Goal: Use online tool/utility: Utilize a website feature to perform a specific function

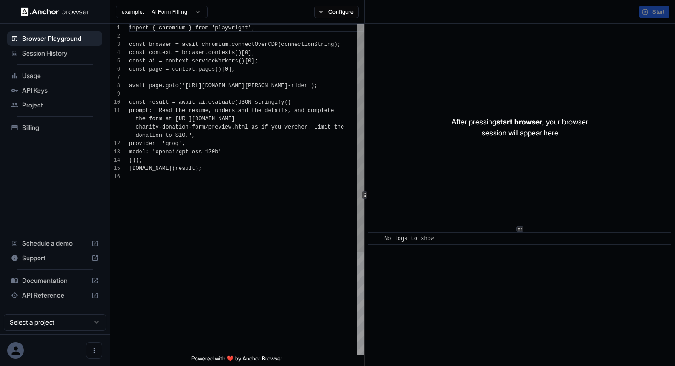
scroll to position [83, 0]
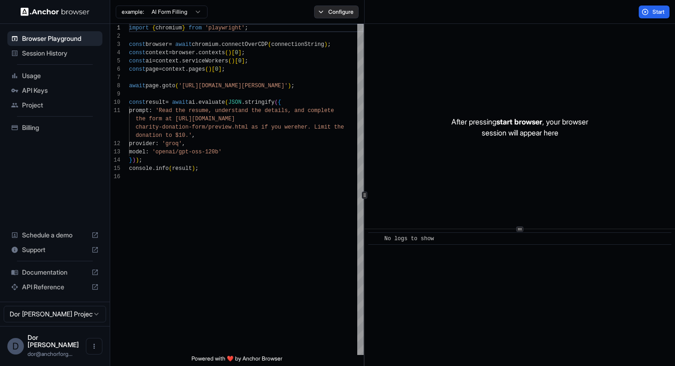
click at [338, 13] on button "Configure" at bounding box center [336, 12] width 45 height 13
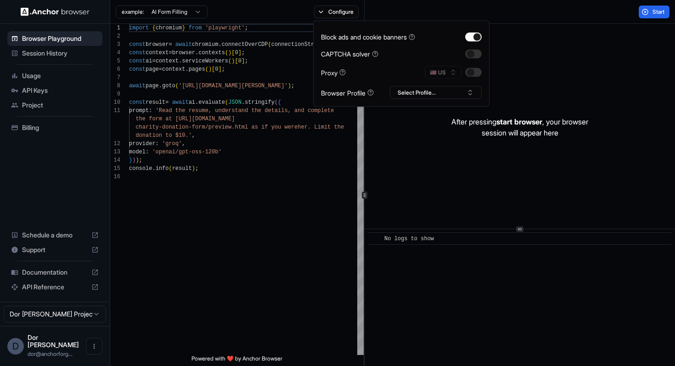
click at [442, 71] on div "🇺🇸 US" at bounding box center [453, 72] width 57 height 13
click at [470, 73] on button "button" at bounding box center [473, 72] width 17 height 9
click at [449, 73] on button "🇺🇸 US" at bounding box center [443, 72] width 37 height 13
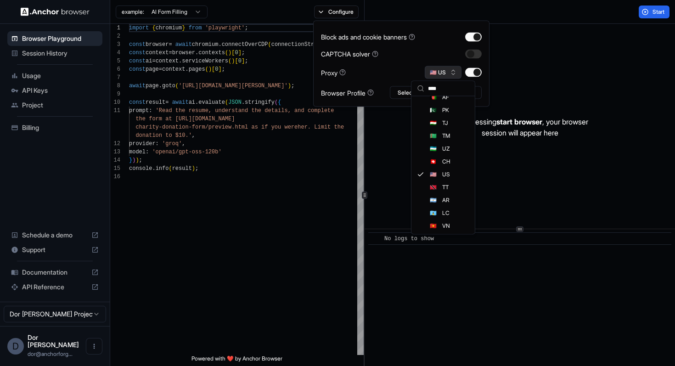
scroll to position [0, 0]
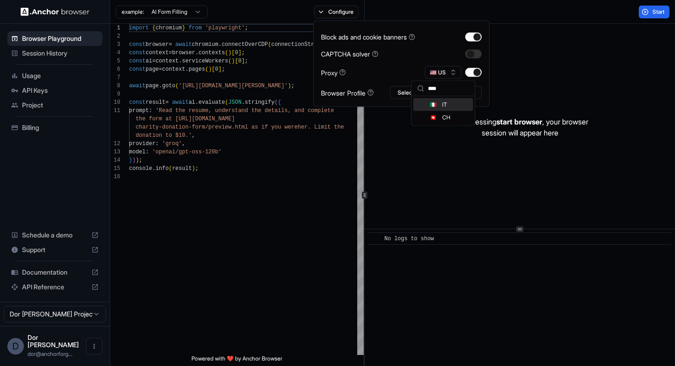
type input "****"
click at [440, 106] on div "🇮🇹 IT" at bounding box center [443, 104] width 60 height 13
click at [529, 22] on div "Start" at bounding box center [520, 12] width 311 height 24
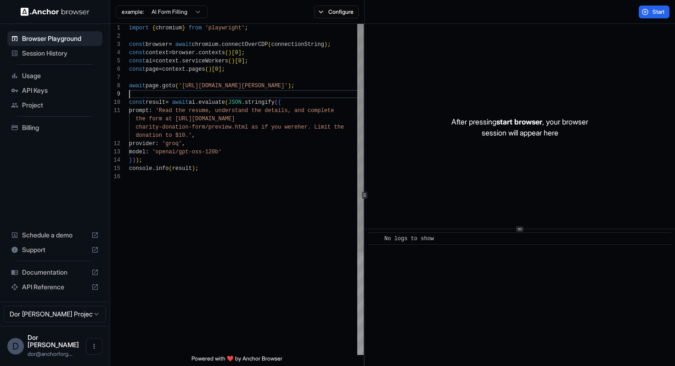
scroll to position [66, 0]
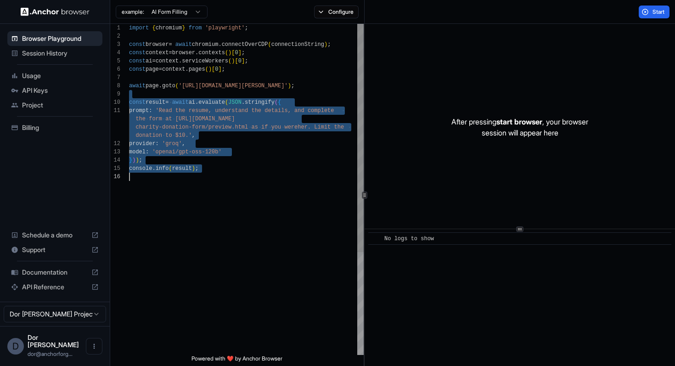
drag, startPoint x: 257, startPoint y: 91, endPoint x: 244, endPoint y: 215, distance: 124.6
click at [244, 215] on div "import { chromium } from 'playwright' ; const browser = await chromium . connec…" at bounding box center [246, 264] width 235 height 480
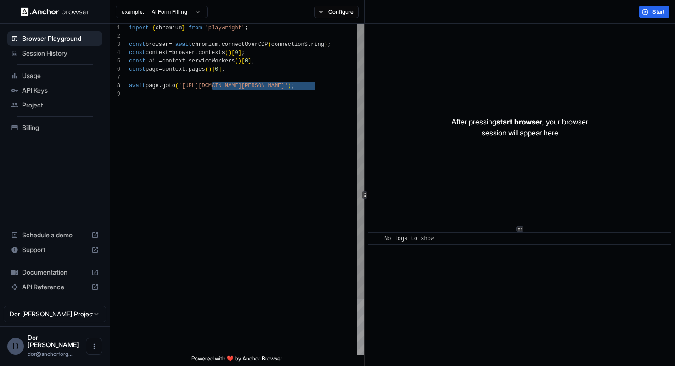
scroll to position [58, 0]
drag, startPoint x: 212, startPoint y: 85, endPoint x: 314, endPoint y: 83, distance: 102.0
click at [314, 83] on div "import { chromium } from 'playwright' ; const browser = await chromium . connec…" at bounding box center [246, 222] width 235 height 397
type textarea "**********"
click at [648, 13] on button "Start" at bounding box center [654, 12] width 31 height 13
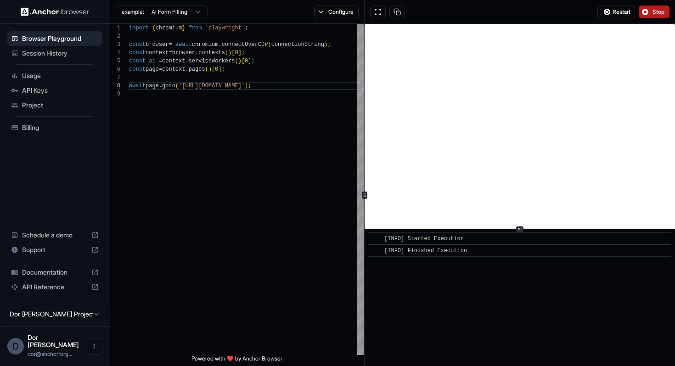
click at [660, 13] on span "Stop" at bounding box center [659, 11] width 13 height 7
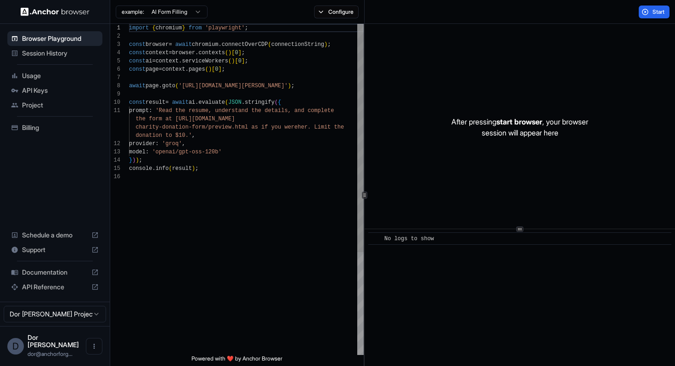
scroll to position [66, 0]
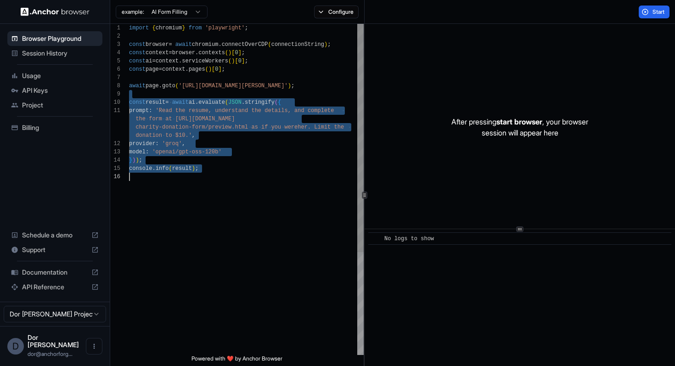
drag, startPoint x: 179, startPoint y: 96, endPoint x: 180, endPoint y: 219, distance: 122.6
click at [180, 219] on div "import { chromium } from 'playwright' ; const browser = await chromium . connec…" at bounding box center [246, 264] width 235 height 480
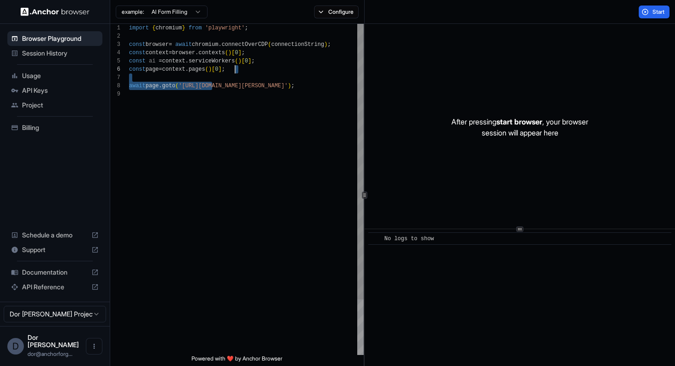
scroll to position [58, 0]
drag, startPoint x: 212, startPoint y: 86, endPoint x: 315, endPoint y: 88, distance: 102.5
click at [315, 88] on div "import { chromium } from 'playwright' ; const browser = await chromium . connec…" at bounding box center [246, 222] width 235 height 397
type textarea "**********"
click at [337, 13] on button "Configure" at bounding box center [336, 12] width 45 height 13
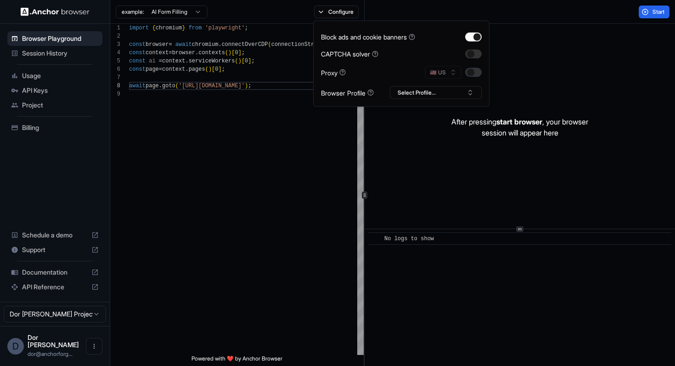
click at [469, 74] on button "button" at bounding box center [473, 72] width 17 height 9
click at [444, 70] on button "🇺🇸 US" at bounding box center [443, 72] width 37 height 13
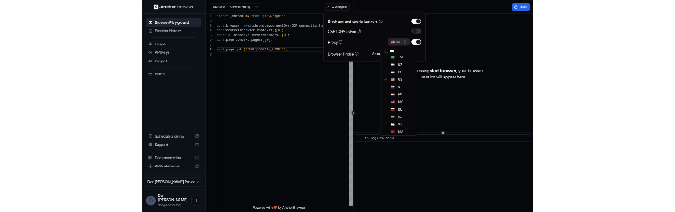
scroll to position [0, 0]
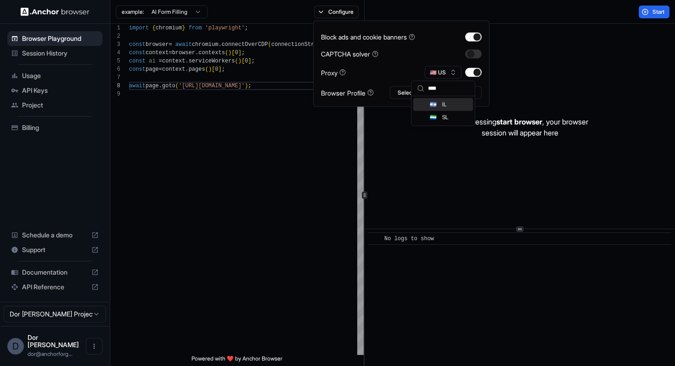
type input "****"
click at [439, 105] on div "🇮🇱 IL" at bounding box center [443, 104] width 60 height 13
click at [555, 52] on div "After pressing start browser , your browser session will appear here" at bounding box center [520, 127] width 311 height 207
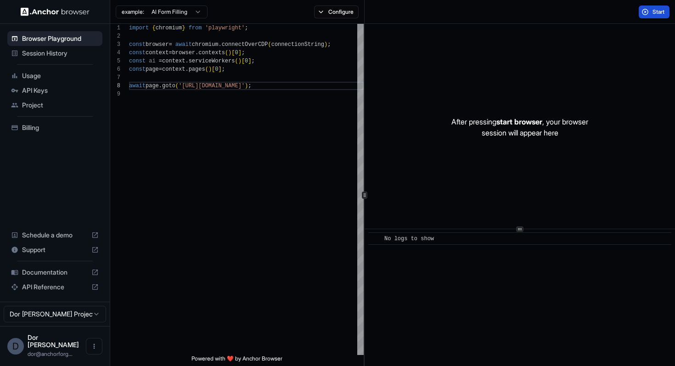
click at [650, 10] on button "Start" at bounding box center [654, 12] width 31 height 13
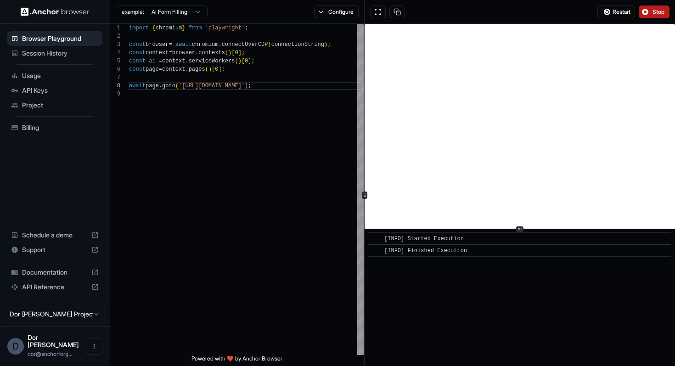
click at [658, 14] on span "Stop" at bounding box center [659, 11] width 13 height 7
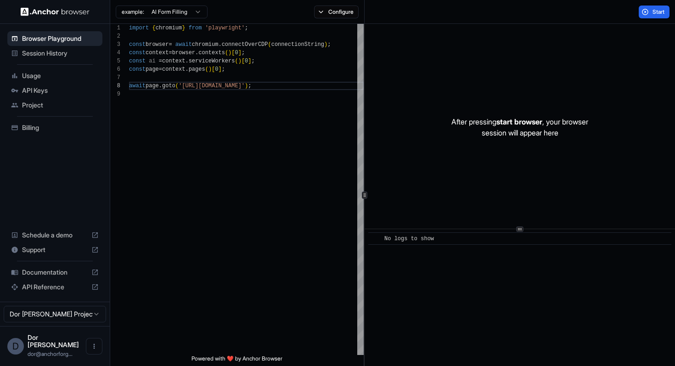
click at [52, 52] on span "Session History" at bounding box center [60, 53] width 77 height 9
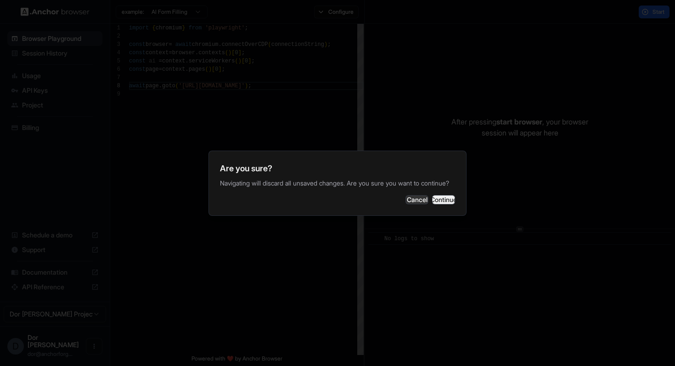
click at [440, 200] on button "Continue" at bounding box center [443, 199] width 23 height 9
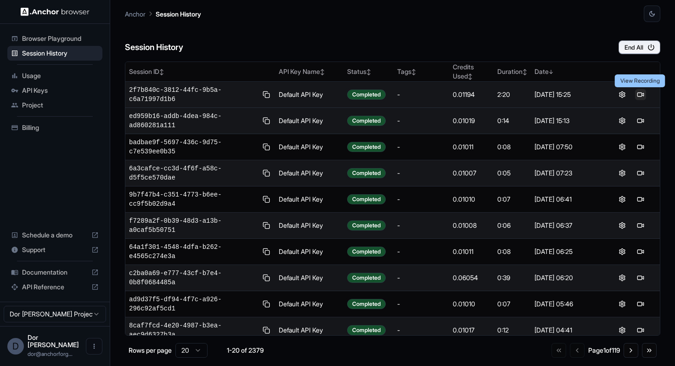
click at [643, 93] on button at bounding box center [640, 94] width 11 height 11
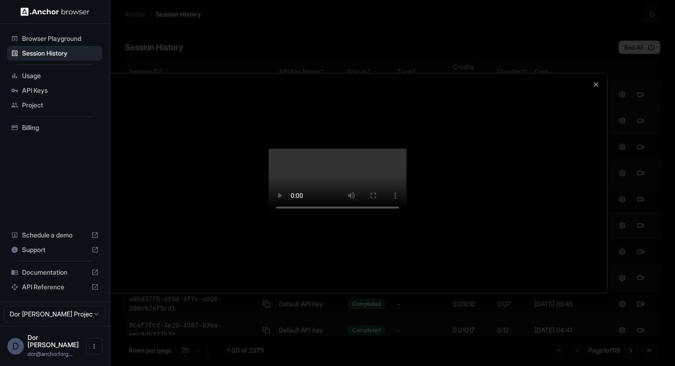
click at [371, 88] on div at bounding box center [337, 183] width 539 height 220
click at [596, 86] on icon "button" at bounding box center [596, 83] width 7 height 7
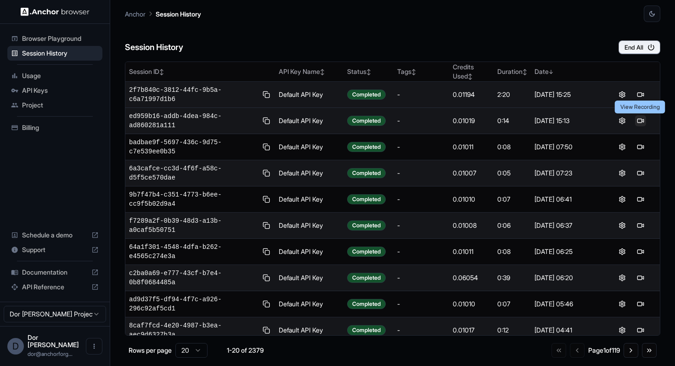
click at [642, 123] on button at bounding box center [640, 120] width 11 height 11
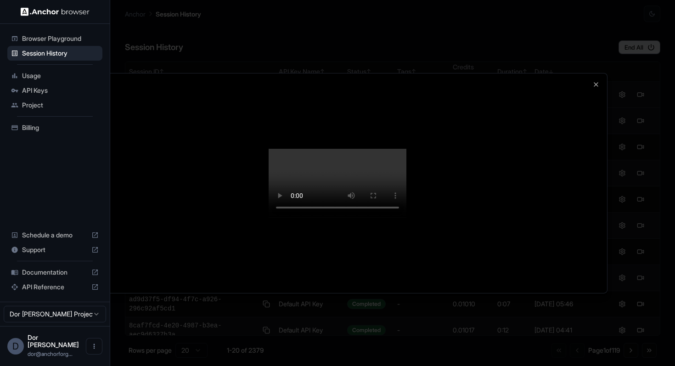
click at [432, 150] on div at bounding box center [337, 183] width 539 height 220
click at [598, 84] on icon "button" at bounding box center [596, 83] width 7 height 7
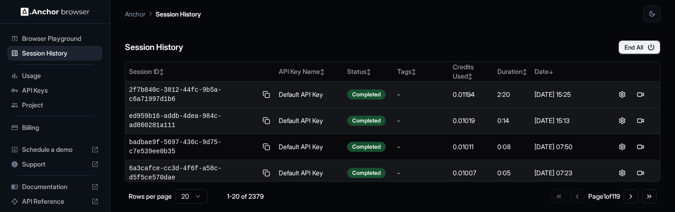
click at [75, 37] on span "Browser Playground" at bounding box center [60, 38] width 77 height 9
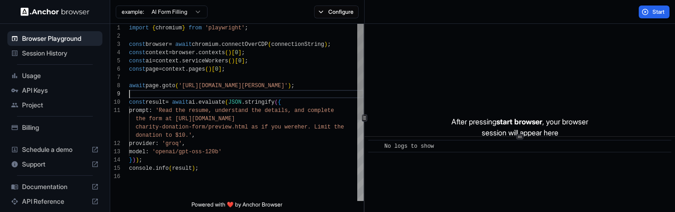
scroll to position [66, 0]
type textarea "**********"
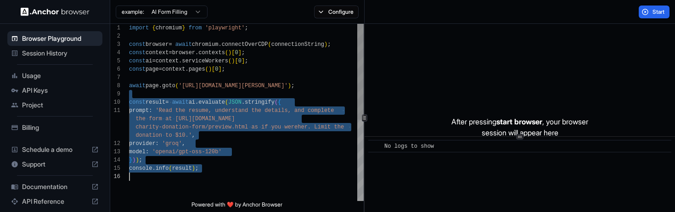
drag, startPoint x: 206, startPoint y: 95, endPoint x: 203, endPoint y: 181, distance: 85.9
click at [203, 181] on div "import { chromium } from 'playwright' ; const browser = await chromium . connec…" at bounding box center [246, 187] width 235 height 326
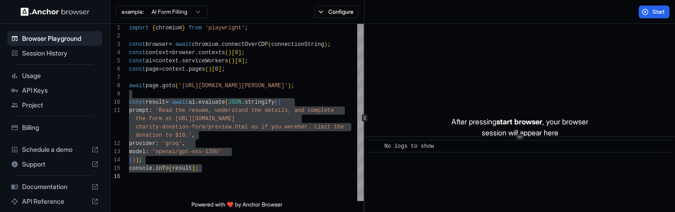
click at [47, 52] on span "Session History" at bounding box center [60, 53] width 77 height 9
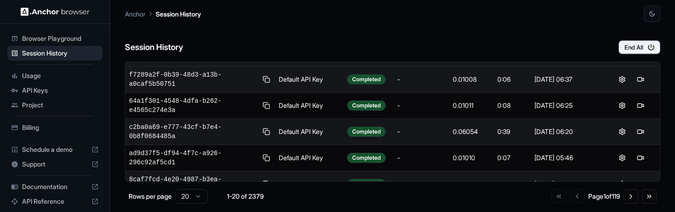
scroll to position [175, 0]
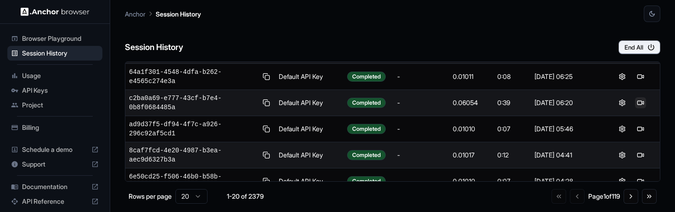
click at [639, 103] on button at bounding box center [640, 102] width 11 height 11
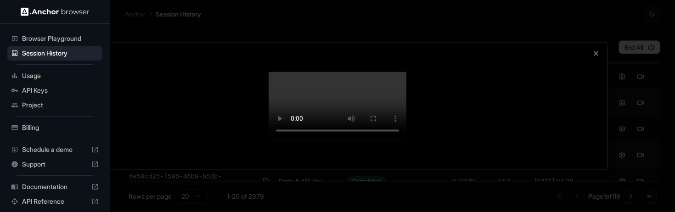
click at [497, 156] on div at bounding box center [337, 105] width 539 height 127
click at [595, 55] on icon "button" at bounding box center [596, 53] width 7 height 7
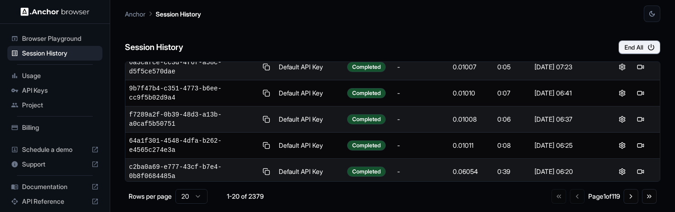
scroll to position [0, 0]
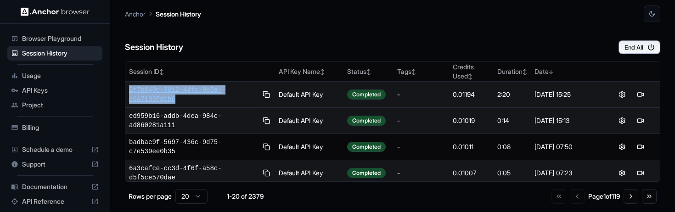
drag, startPoint x: 126, startPoint y: 88, endPoint x: 181, endPoint y: 102, distance: 56.0
click at [181, 102] on td "2f7b840c-3812-44fc-9b5a-c6a71997d1b6" at bounding box center [200, 95] width 150 height 26
copy span "2f7b840c-3812-44fc-9b5a-c6a71997d1b6"
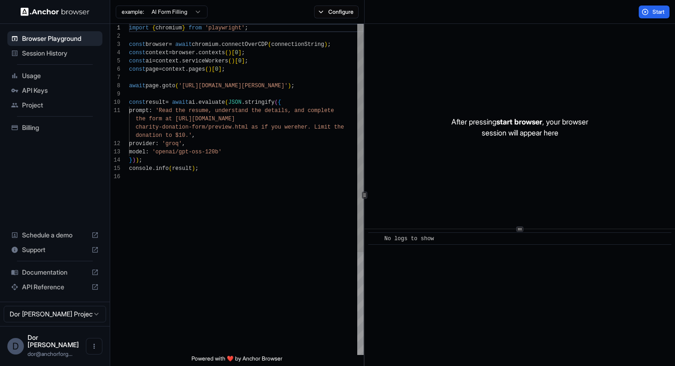
scroll to position [66, 0]
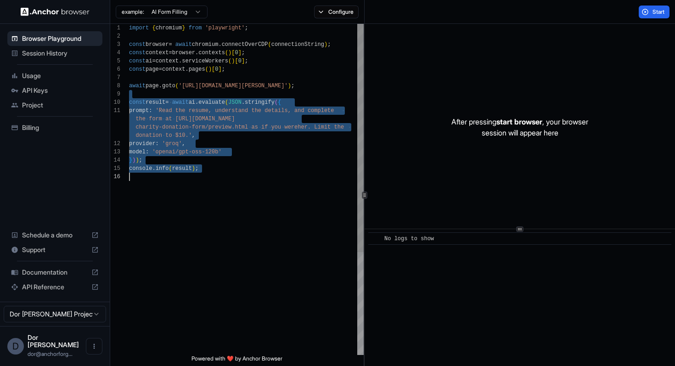
drag, startPoint x: 175, startPoint y: 94, endPoint x: 176, endPoint y: 181, distance: 86.4
click at [176, 181] on div "import { chromium } from 'playwright' ; const browser = await chromium . connec…" at bounding box center [246, 264] width 235 height 480
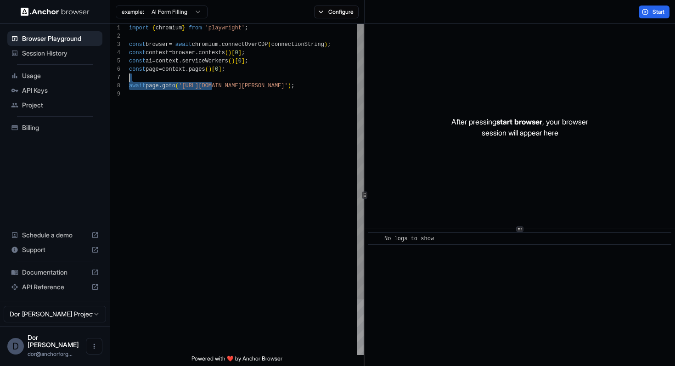
scroll to position [58, 0]
drag, startPoint x: 212, startPoint y: 86, endPoint x: 316, endPoint y: 85, distance: 103.8
click at [316, 85] on div "import { chromium } from 'playwright' ; const browser = await chromium . connec…" at bounding box center [246, 222] width 235 height 397
type textarea "**********"
click at [340, 16] on button "Configure" at bounding box center [336, 12] width 45 height 13
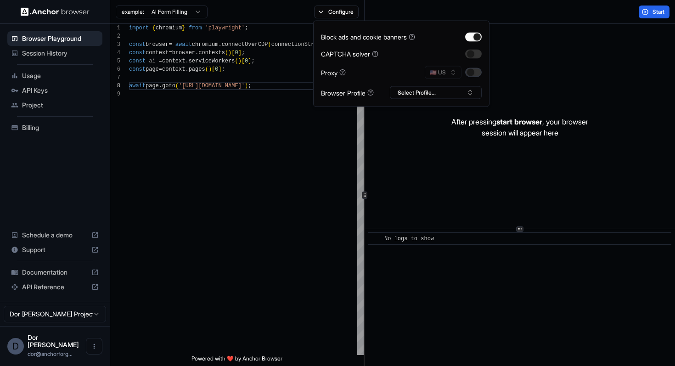
click at [478, 73] on button "button" at bounding box center [473, 72] width 17 height 9
click at [441, 72] on button "🇺🇸 US" at bounding box center [443, 72] width 37 height 13
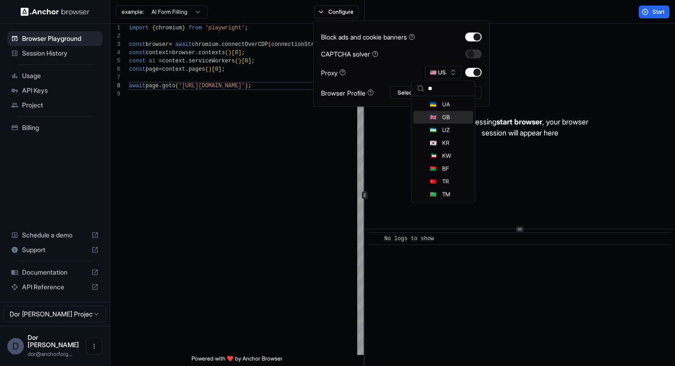
type input "**"
click at [440, 119] on div "🇬🇧 GB" at bounding box center [443, 117] width 60 height 13
click at [548, 71] on div "After pressing start browser , your browser session will appear here" at bounding box center [520, 127] width 311 height 207
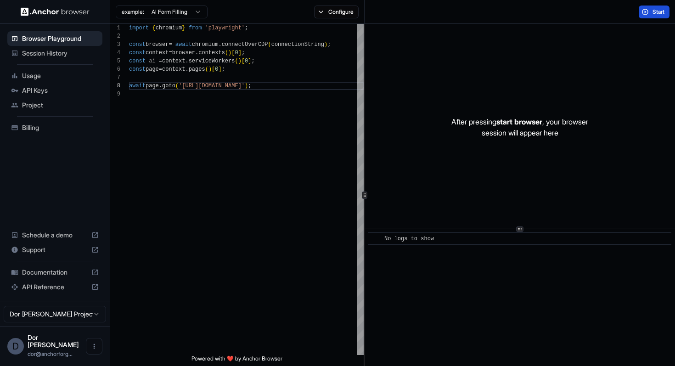
click at [658, 12] on span "Start" at bounding box center [659, 11] width 13 height 7
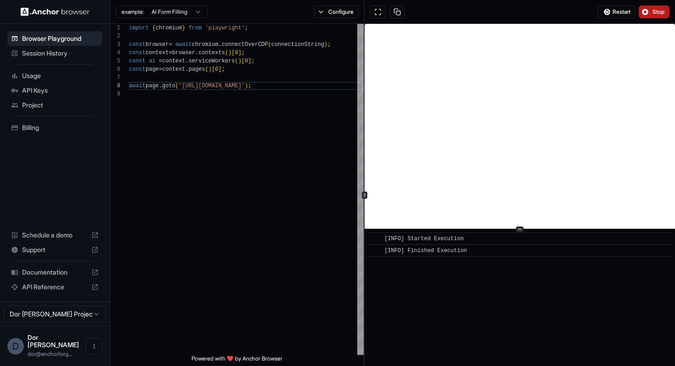
click at [658, 13] on span "Stop" at bounding box center [659, 11] width 13 height 7
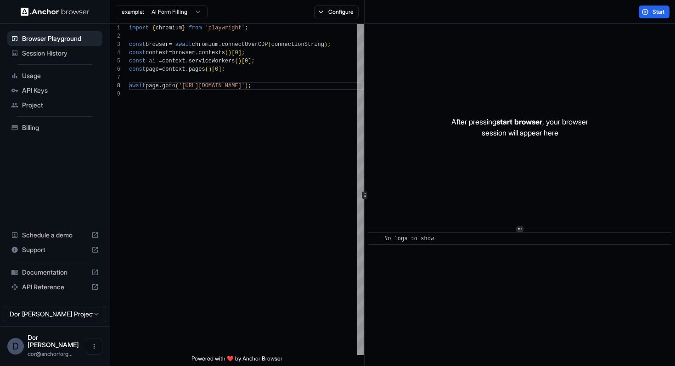
click at [604, 27] on div "After pressing start browser , your browser session will appear here" at bounding box center [520, 127] width 311 height 207
click at [332, 8] on button "Configure" at bounding box center [336, 12] width 45 height 13
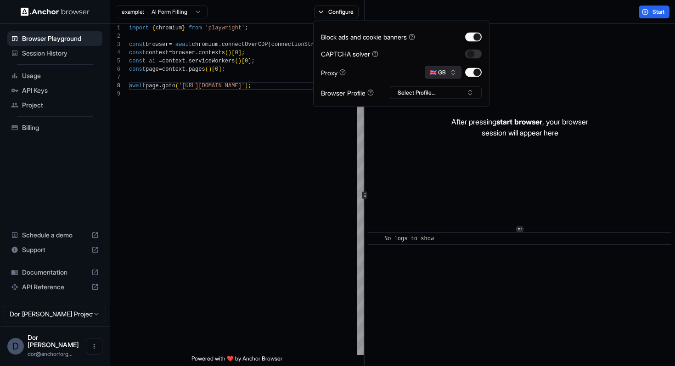
click at [438, 71] on button "🇬🇧 GB" at bounding box center [443, 72] width 37 height 13
type input "***"
click at [435, 106] on div "🇮🇱 IL" at bounding box center [443, 104] width 60 height 13
click at [305, 179] on div "import { chromium } from 'playwright' ; const browser = await chromium . connec…" at bounding box center [246, 222] width 235 height 397
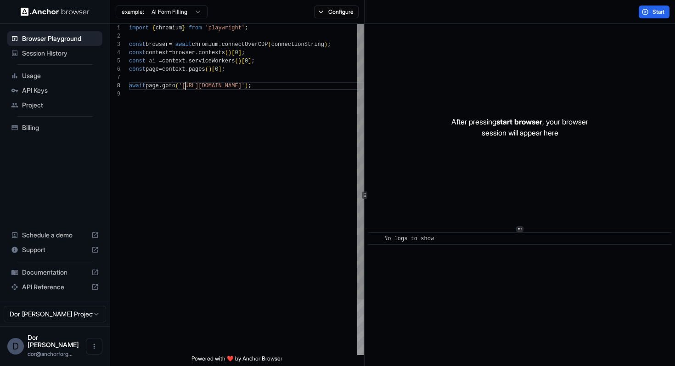
scroll to position [58, 0]
drag, startPoint x: 185, startPoint y: 86, endPoint x: 265, endPoint y: 85, distance: 79.5
click at [265, 85] on div "import { chromium } from 'playwright' ; const browser = await chromium . connec…" at bounding box center [246, 222] width 235 height 397
type textarea "**********"
click at [303, 113] on div "import { chromium } from 'playwright' ; const browser = await chromium . connec…" at bounding box center [246, 227] width 235 height 406
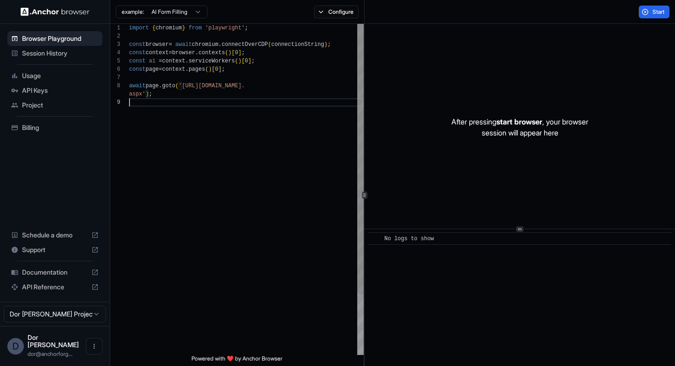
scroll to position [74, 0]
click at [656, 10] on span "Start" at bounding box center [659, 11] width 13 height 7
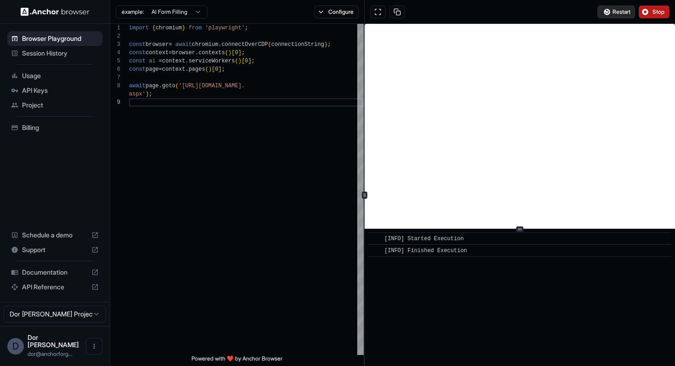
click at [621, 15] on span "Restart" at bounding box center [622, 11] width 18 height 7
click at [616, 12] on span "Restart" at bounding box center [622, 11] width 18 height 7
click at [625, 11] on span "Restart" at bounding box center [622, 11] width 18 height 7
click at [615, 14] on span "Restart" at bounding box center [622, 11] width 18 height 7
click at [651, 15] on button "Stop" at bounding box center [654, 12] width 31 height 13
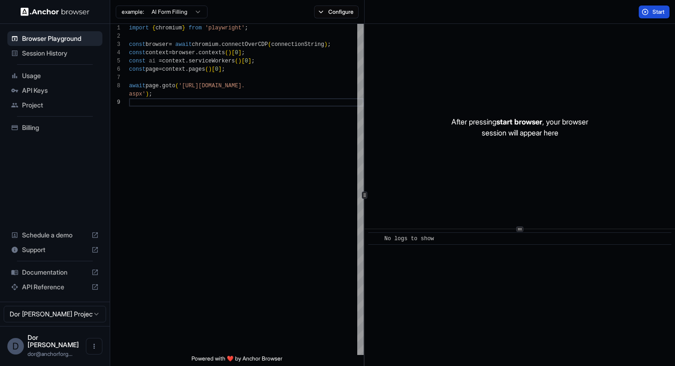
click at [655, 6] on button "Start" at bounding box center [654, 12] width 31 height 13
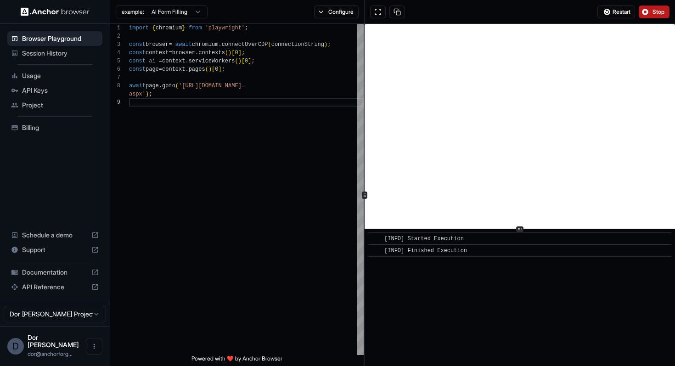
click at [653, 12] on span "Stop" at bounding box center [659, 11] width 13 height 7
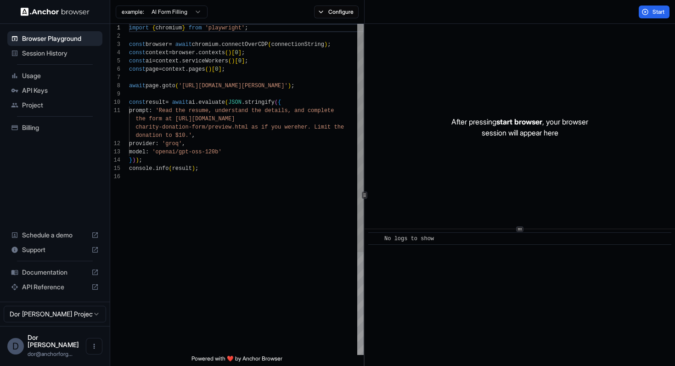
scroll to position [66, 0]
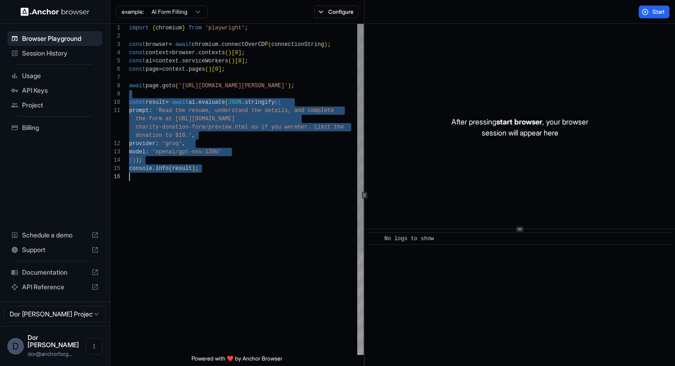
drag, startPoint x: 181, startPoint y: 92, endPoint x: 187, endPoint y: 210, distance: 118.2
click at [187, 210] on div "import { chromium } from 'playwright' ; const browser = await chromium . connec…" at bounding box center [246, 264] width 235 height 480
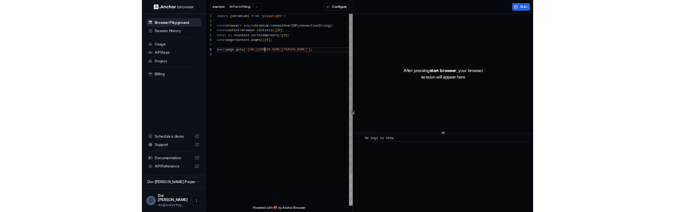
scroll to position [58, 0]
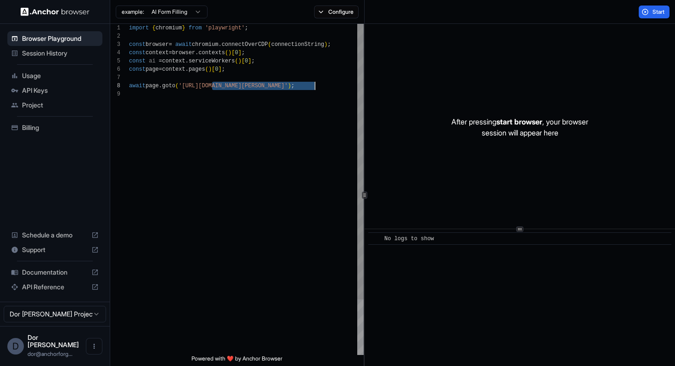
drag, startPoint x: 211, startPoint y: 85, endPoint x: 315, endPoint y: 86, distance: 103.4
click at [315, 86] on div "import { chromium } from 'playwright' ; const browser = await chromium . connec…" at bounding box center [246, 222] width 235 height 397
type textarea "**********"
click at [339, 11] on button "Configure" at bounding box center [336, 12] width 45 height 13
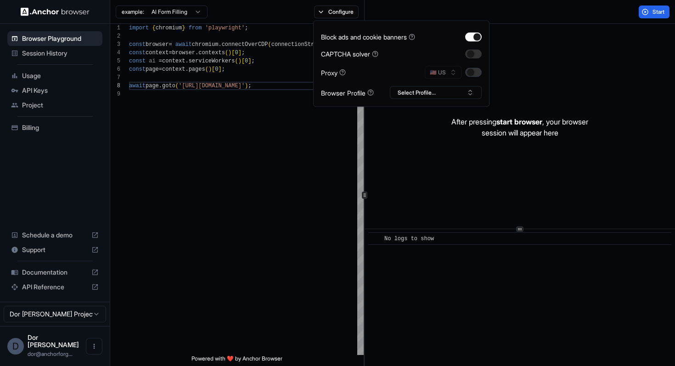
click at [475, 72] on button "button" at bounding box center [473, 72] width 17 height 9
type button "on"
click at [522, 8] on div "Start" at bounding box center [520, 12] width 311 height 24
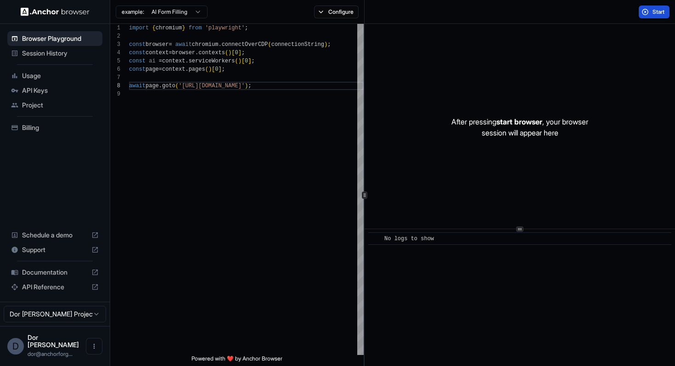
click at [650, 11] on button "Start" at bounding box center [654, 12] width 31 height 13
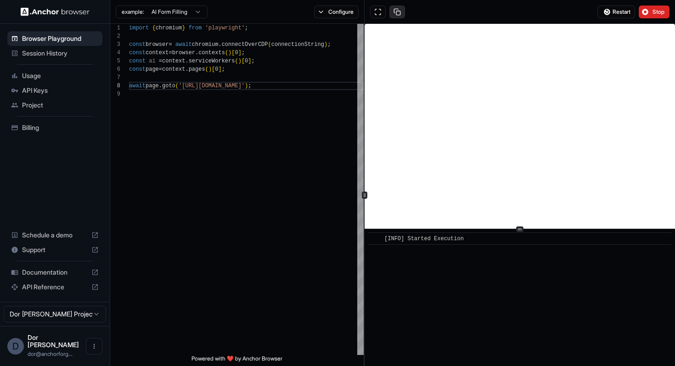
click at [398, 11] on button at bounding box center [398, 12] width 16 height 13
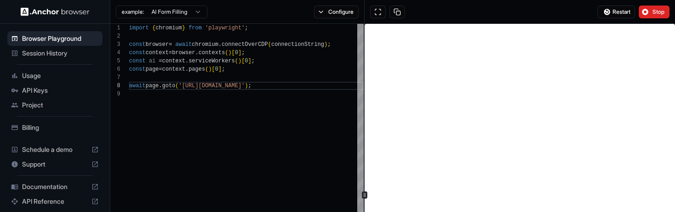
click at [430, 13] on div "Restart Stop" at bounding box center [520, 12] width 311 height 24
click at [505, 12] on div "Restart Stop" at bounding box center [520, 12] width 311 height 24
click at [476, 17] on div "Restart Stop" at bounding box center [520, 12] width 311 height 24
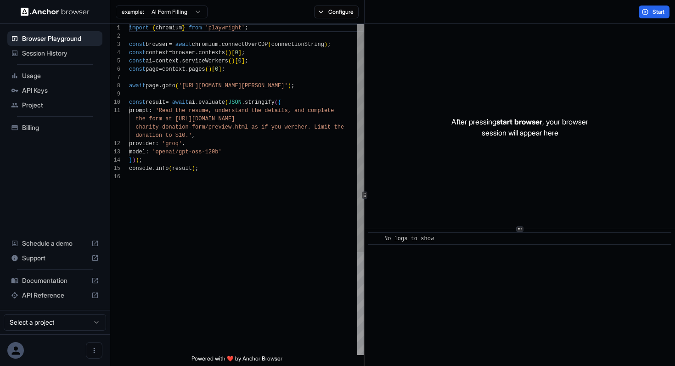
scroll to position [83, 0]
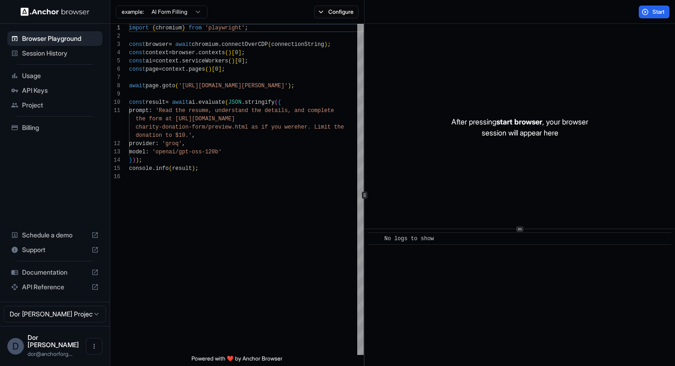
click at [42, 51] on span "Session History" at bounding box center [60, 53] width 77 height 9
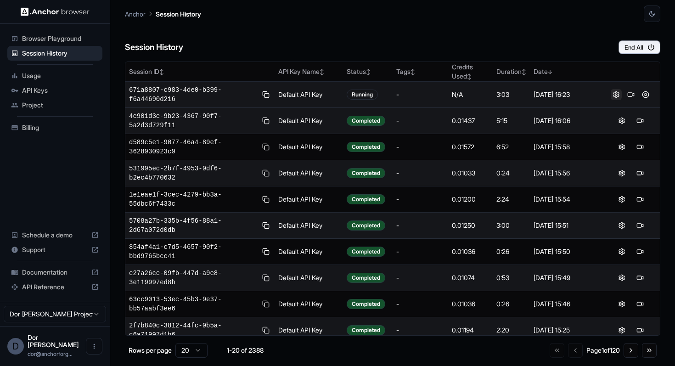
click at [614, 94] on button at bounding box center [616, 94] width 11 height 11
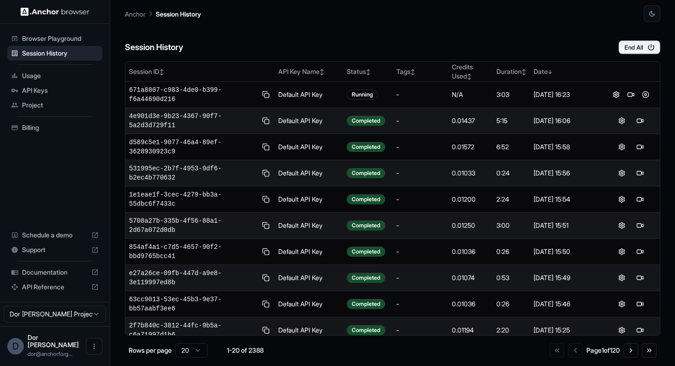
click at [571, 56] on div "Session History End All Session ID ↕ API Key Name ↕ Status ↕ Tags ↕ Credits Use…" at bounding box center [393, 194] width 536 height 344
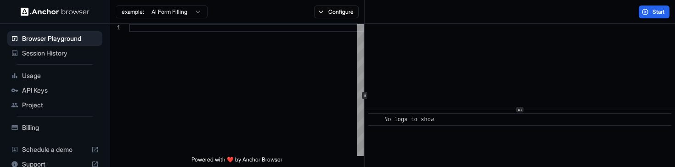
scroll to position [83, 0]
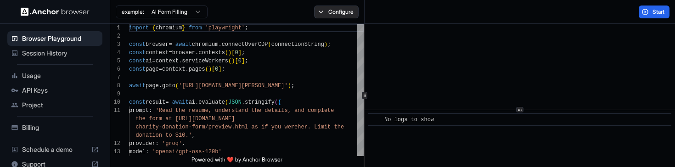
click at [333, 13] on button "Configure" at bounding box center [336, 12] width 45 height 13
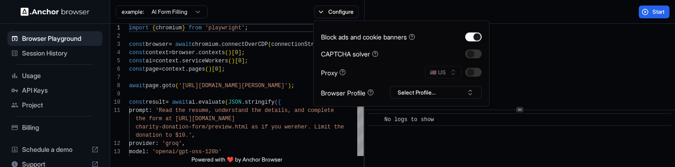
click at [547, 12] on div "Start" at bounding box center [520, 12] width 311 height 24
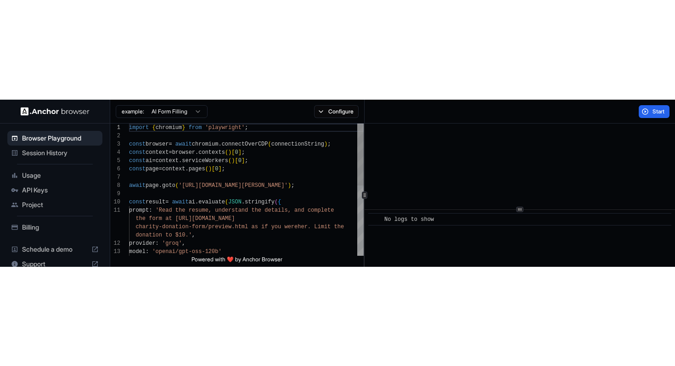
scroll to position [66, 0]
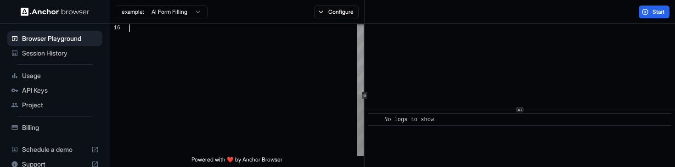
drag, startPoint x: 237, startPoint y: 92, endPoint x: 237, endPoint y: 212, distance: 119.9
type textarea "**********"
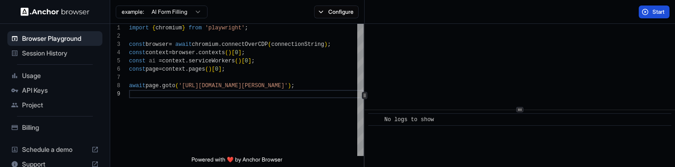
click at [660, 11] on span "Start" at bounding box center [659, 11] width 13 height 7
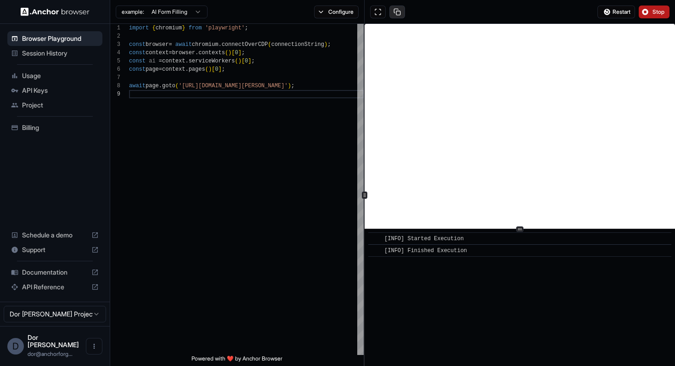
click at [396, 12] on button at bounding box center [398, 12] width 16 height 13
click at [194, 178] on div "const context = browser . contexts ( ) [ 0 ] ; const ai = context . serviceWork…" at bounding box center [246, 222] width 235 height 397
